Goal: Task Accomplishment & Management: Manage account settings

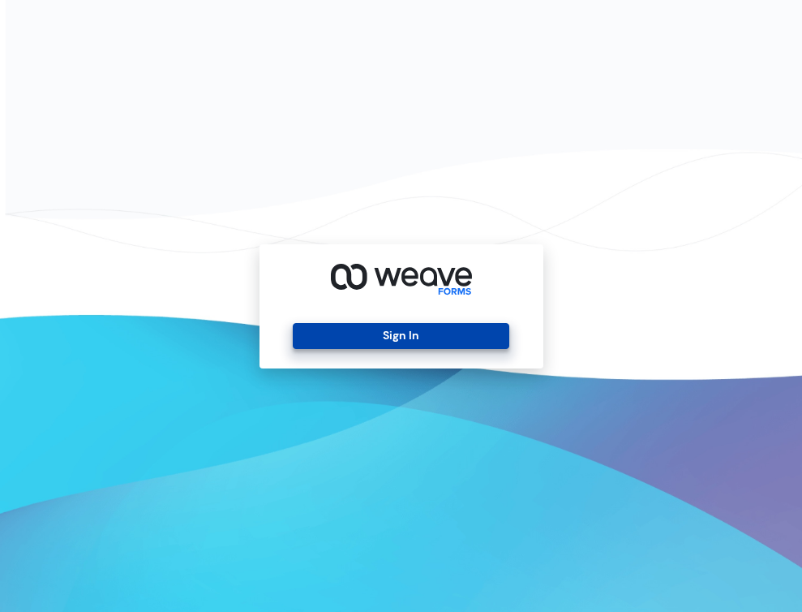
click at [444, 335] on button "Sign In" at bounding box center [401, 336] width 217 height 26
